Goal: Find specific page/section: Find specific page/section

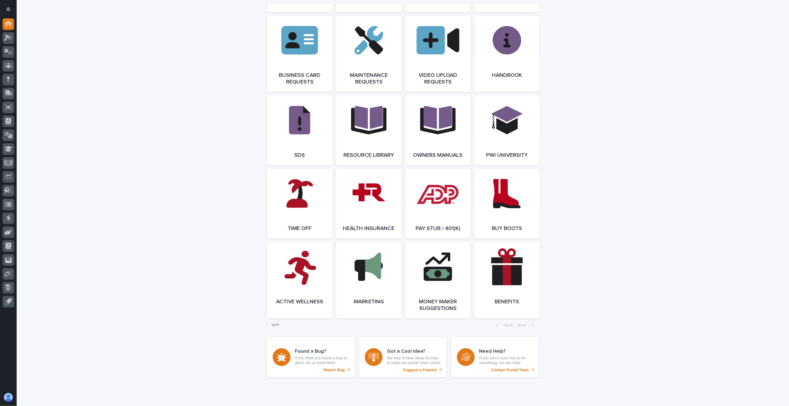
scroll to position [903, 0]
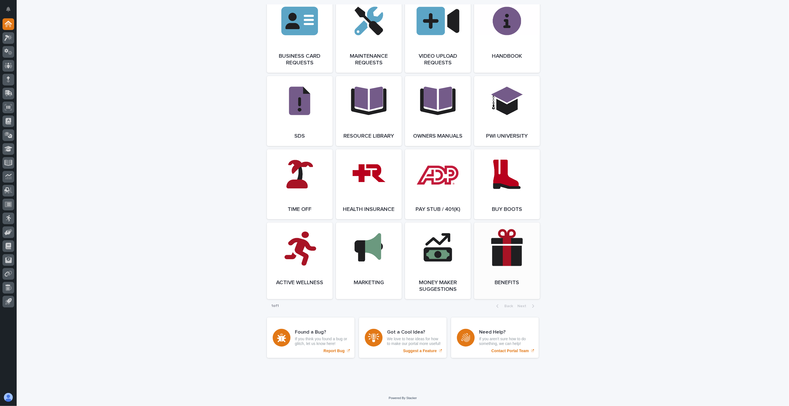
click at [498, 259] on span "Open Link" at bounding box center [507, 261] width 18 height 4
click at [9, 177] on icon at bounding box center [8, 176] width 6 height 6
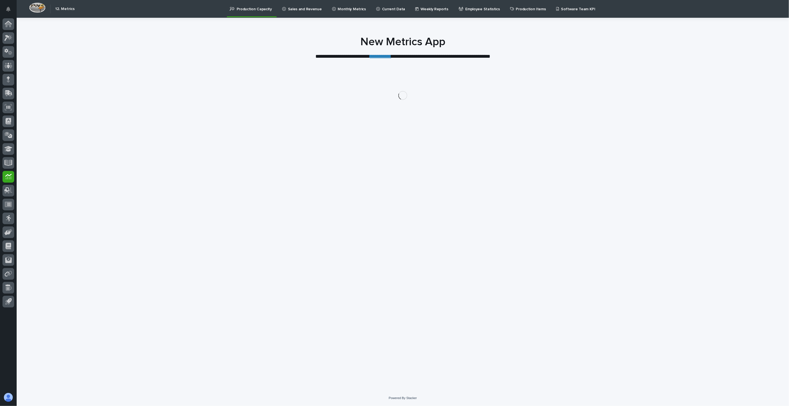
click at [385, 10] on p "Current Data" at bounding box center [393, 6] width 23 height 12
